Goal: Task Accomplishment & Management: Complete application form

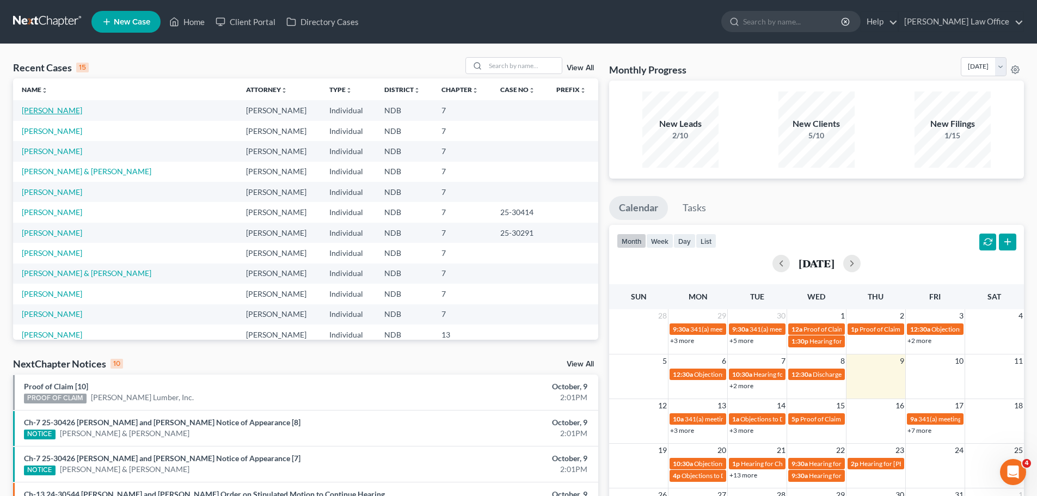
click at [42, 112] on link "[PERSON_NAME]" at bounding box center [52, 110] width 60 height 9
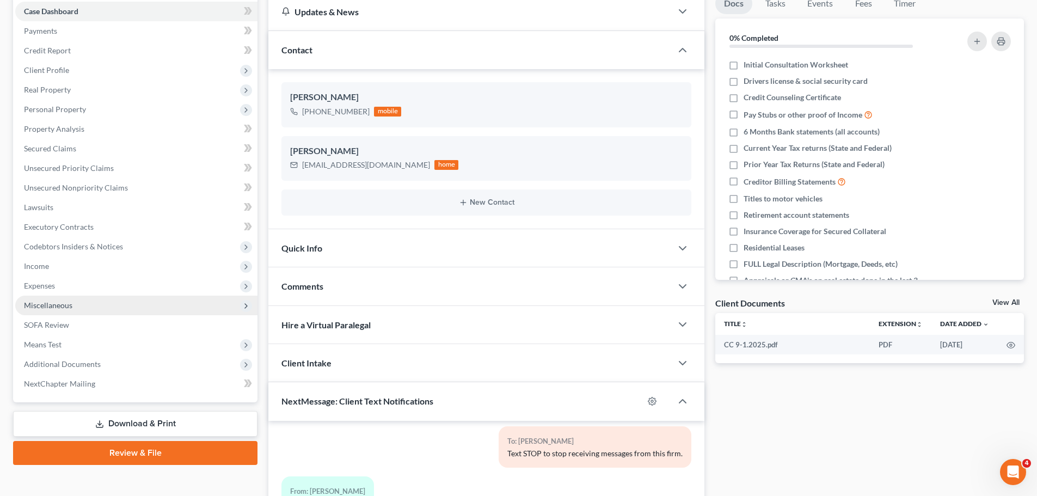
scroll to position [109, 0]
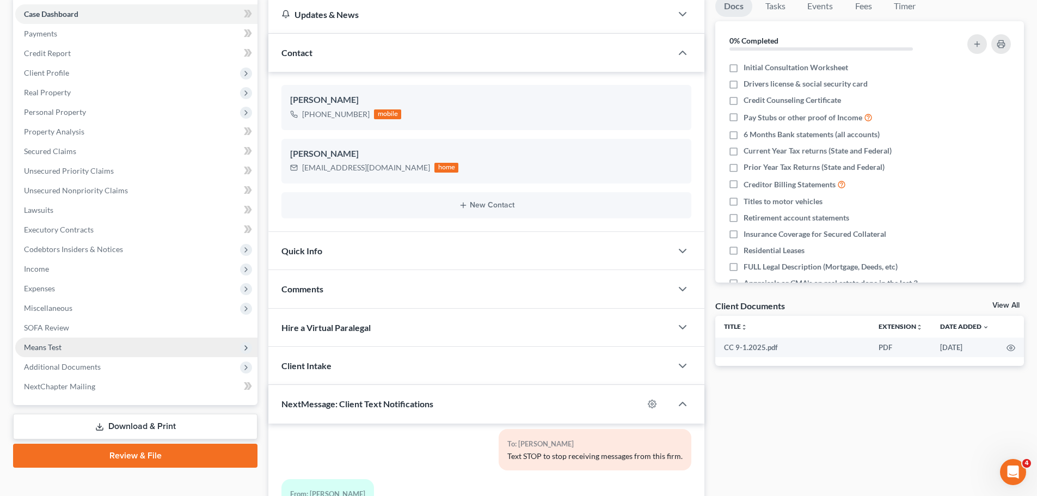
click at [49, 347] on span "Means Test" at bounding box center [43, 347] width 38 height 9
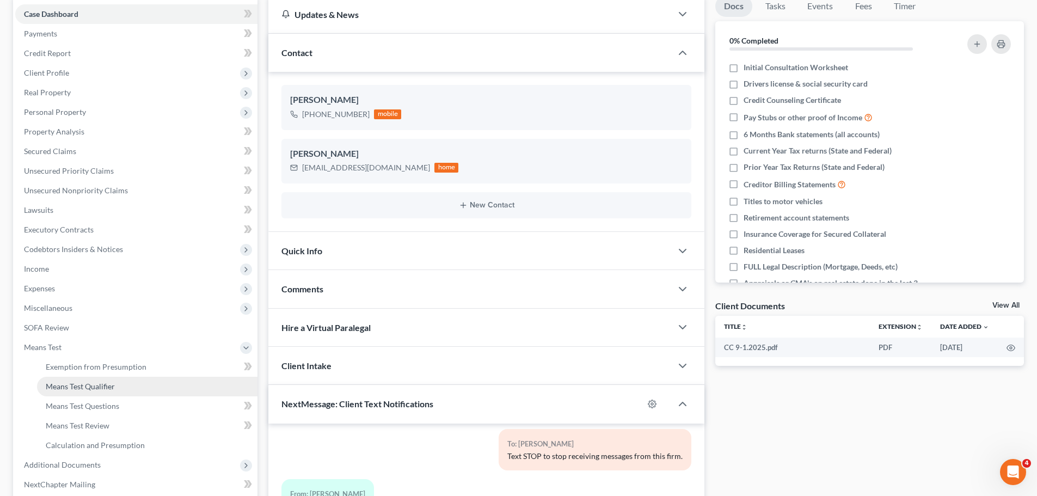
click at [78, 386] on span "Means Test Qualifier" at bounding box center [80, 386] width 69 height 9
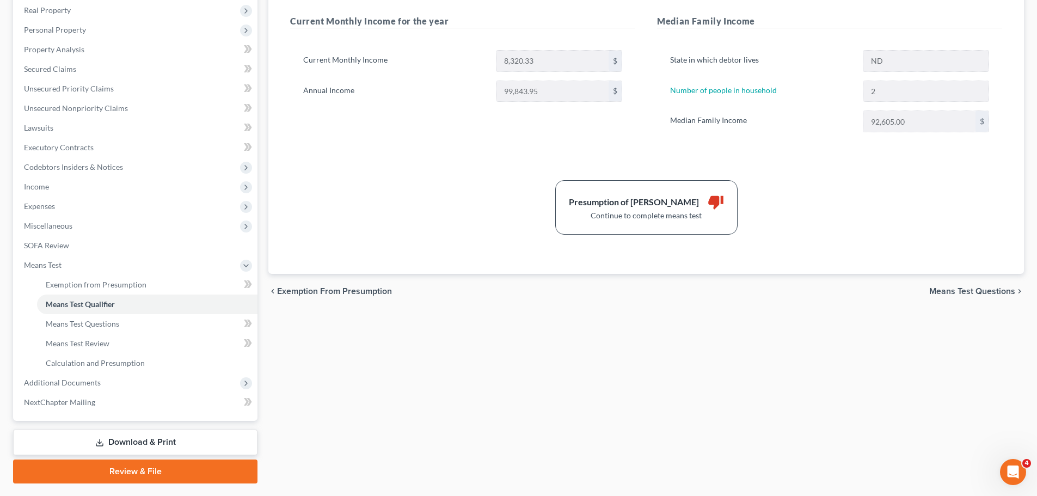
scroll to position [218, 0]
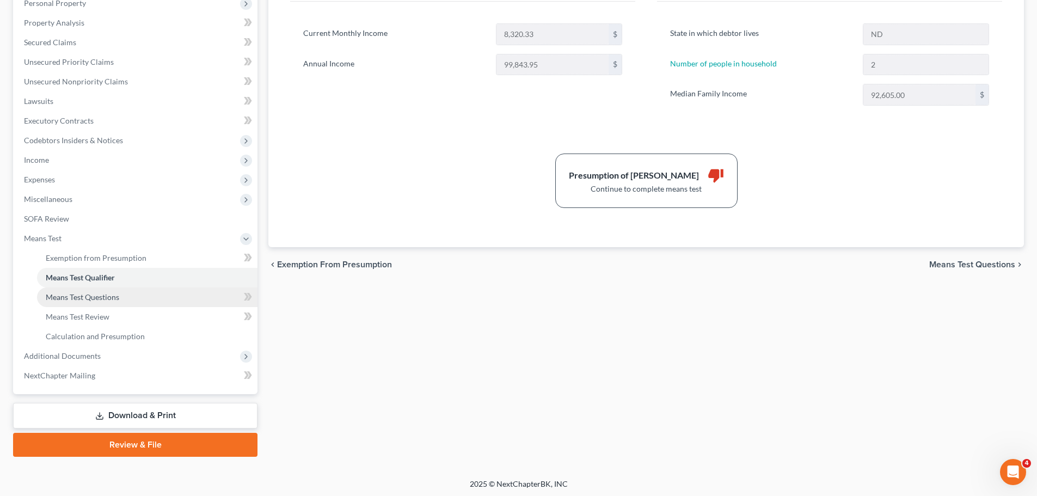
click at [89, 297] on span "Means Test Questions" at bounding box center [83, 296] width 74 height 9
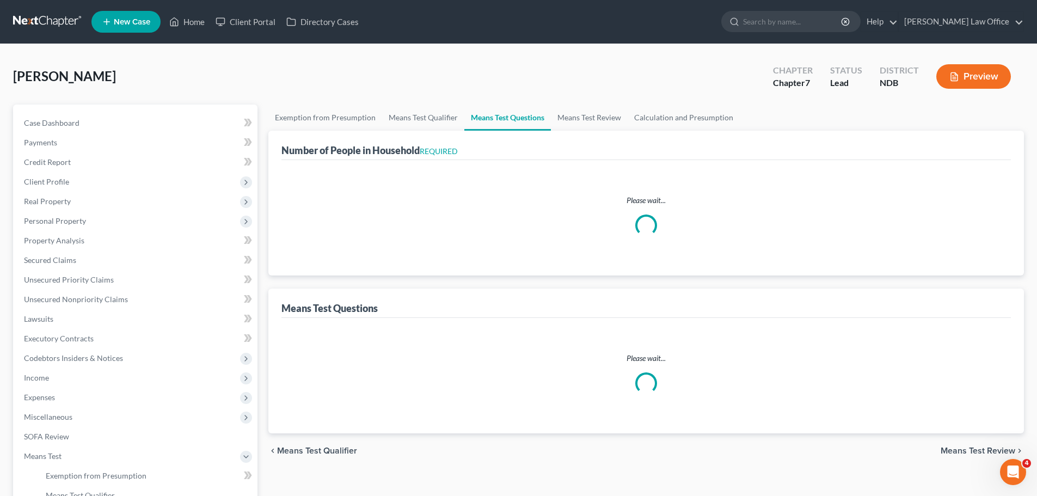
select select "2"
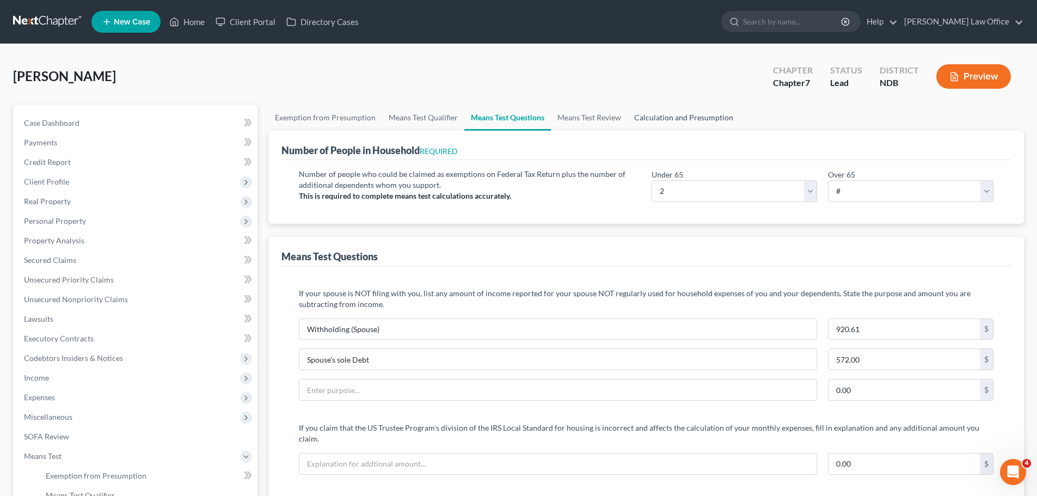
click at [677, 115] on link "Calculation and Presumption" at bounding box center [684, 118] width 112 height 26
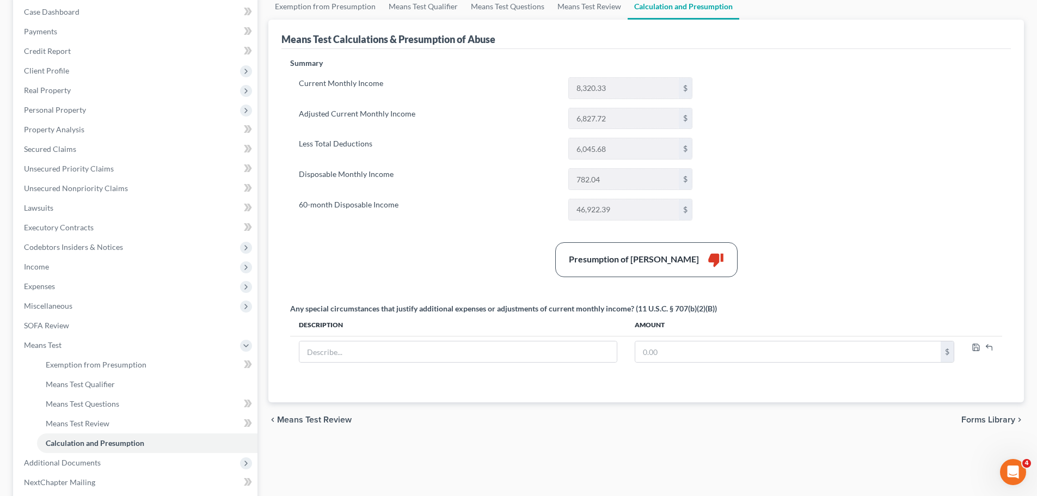
scroll to position [57, 0]
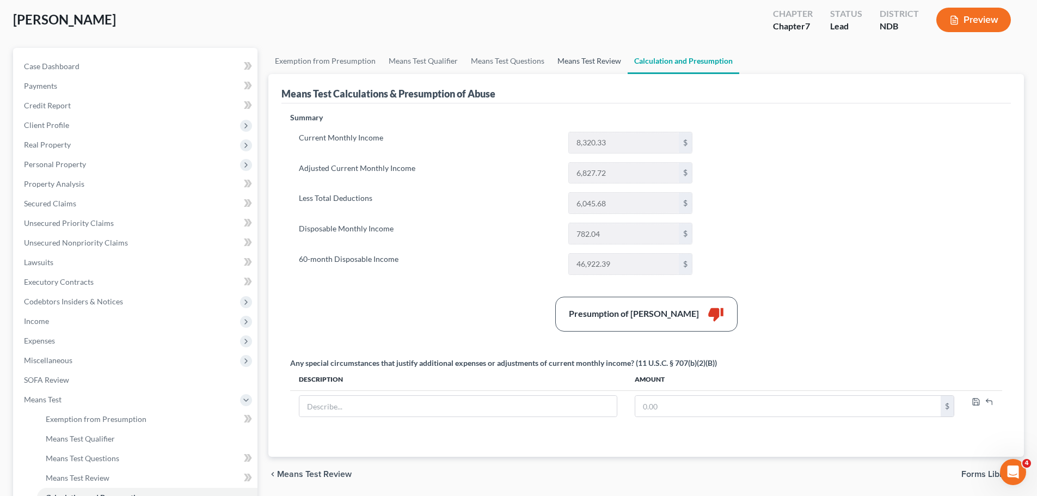
click at [588, 62] on link "Means Test Review" at bounding box center [589, 61] width 77 height 26
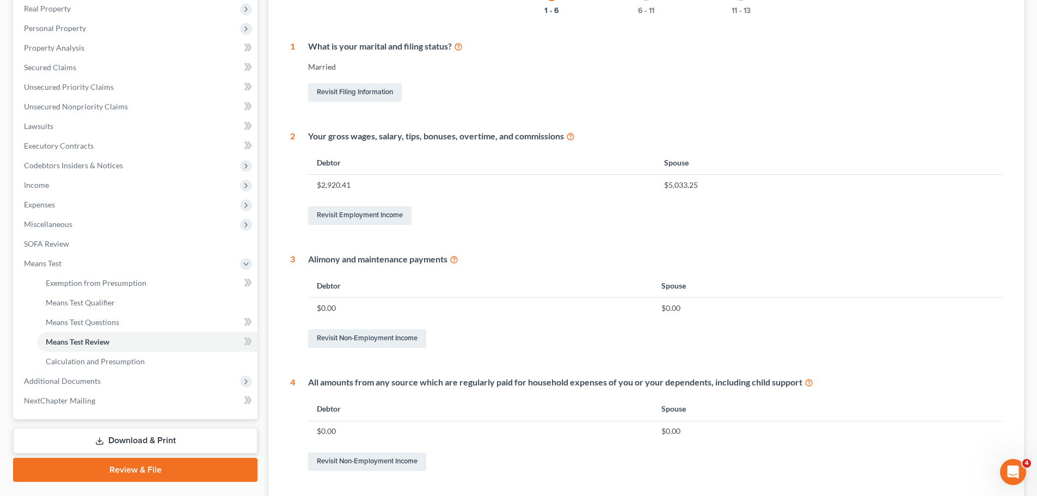
scroll to position [218, 0]
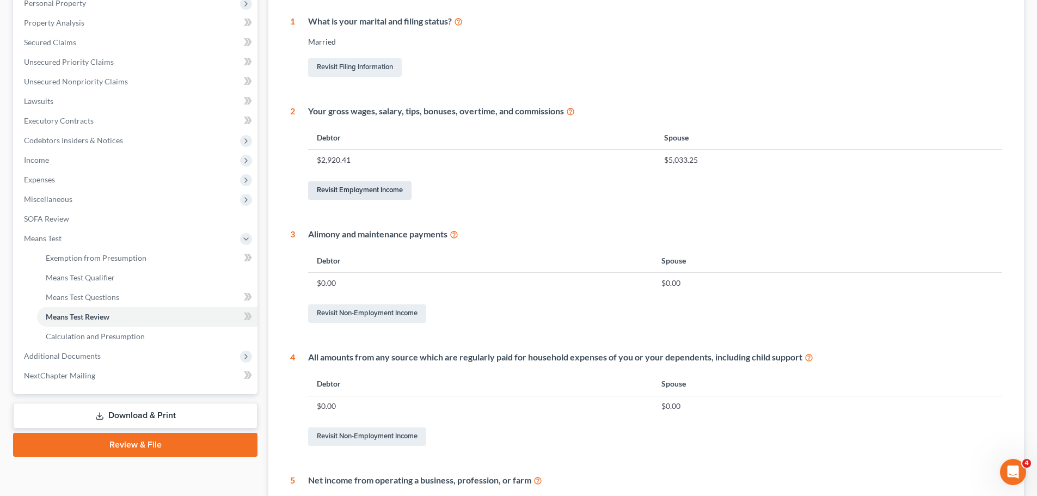
click at [355, 193] on link "Revisit Employment Income" at bounding box center [359, 190] width 103 height 19
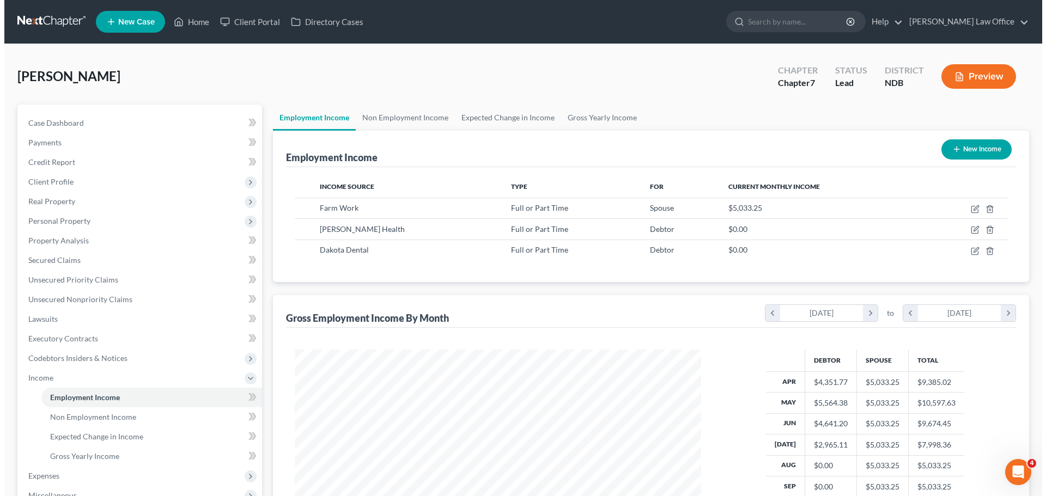
scroll to position [203, 428]
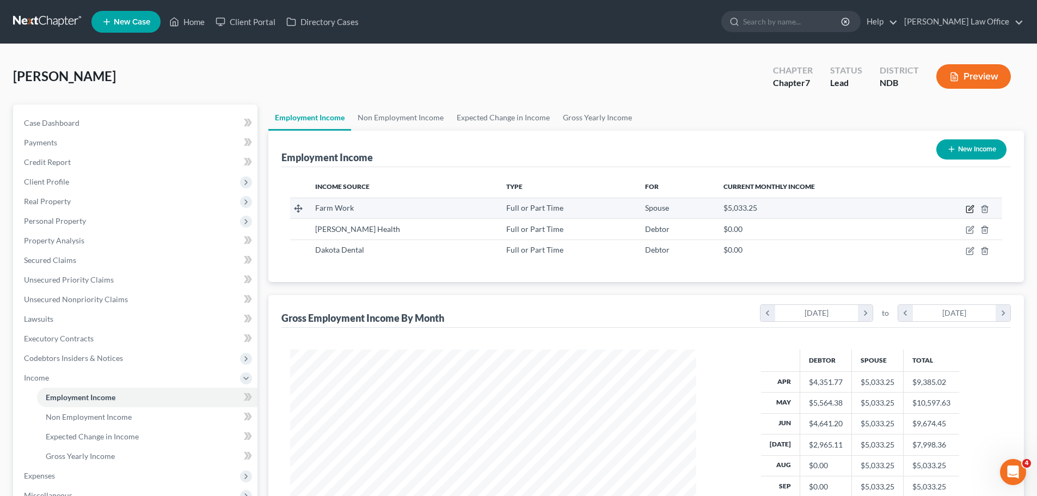
click at [970, 207] on icon "button" at bounding box center [970, 209] width 9 height 9
select select "0"
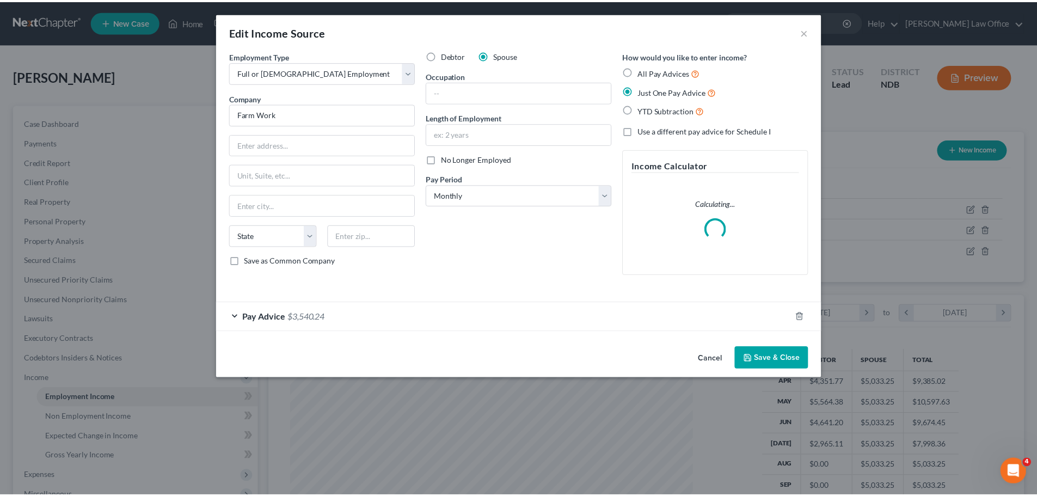
scroll to position [205, 432]
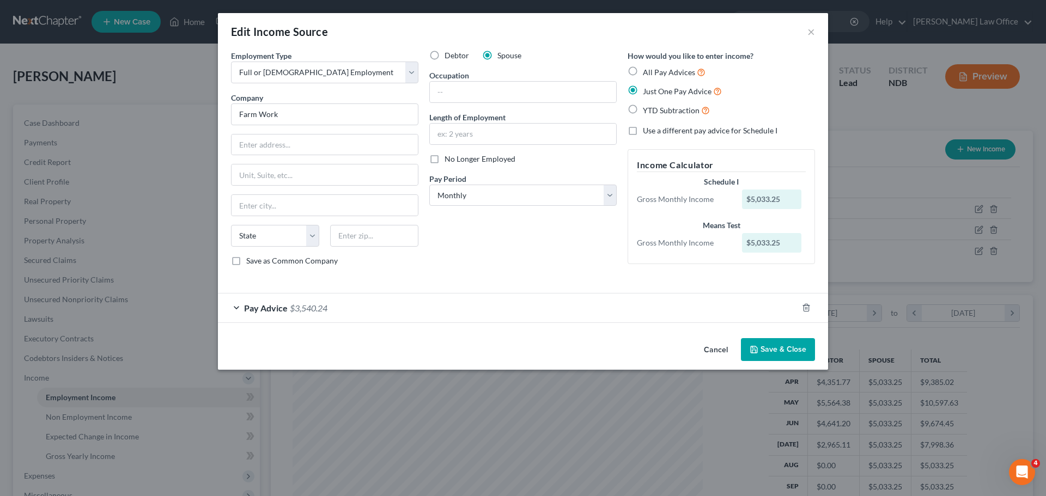
click at [788, 346] on button "Save & Close" at bounding box center [778, 349] width 74 height 23
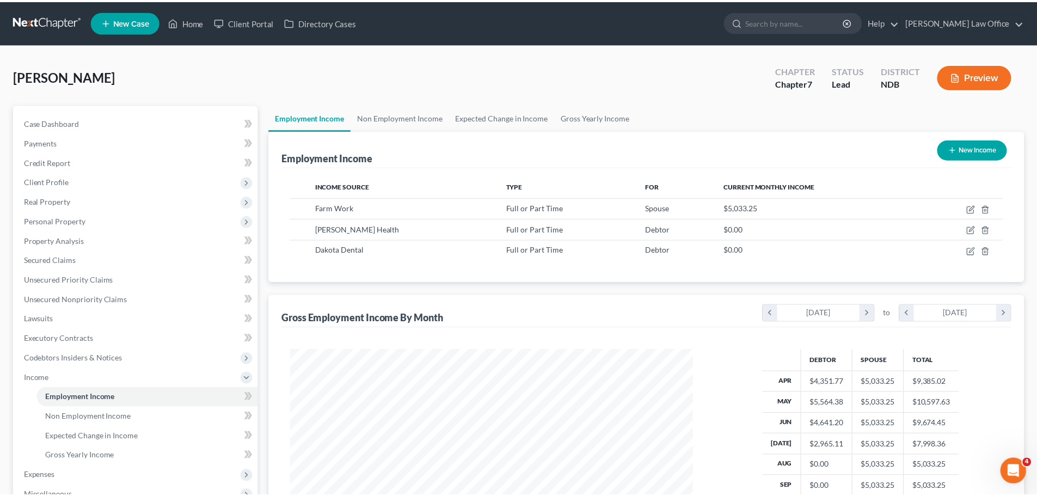
scroll to position [544412, 544187]
